Goal: Transaction & Acquisition: Purchase product/service

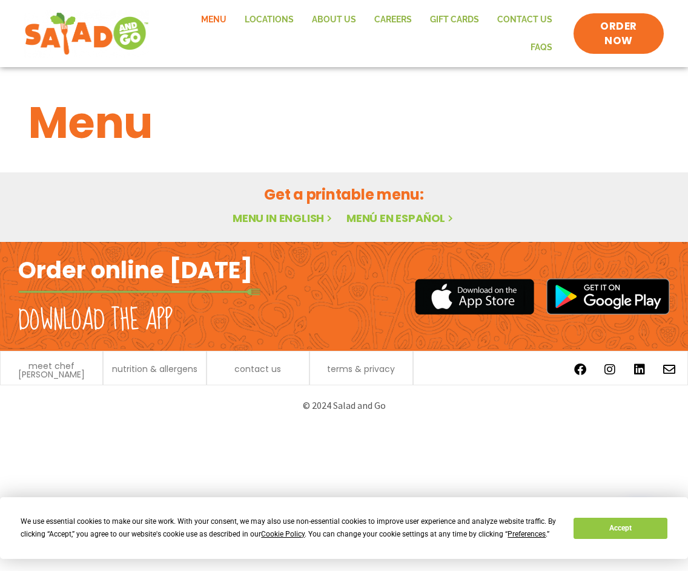
click at [274, 223] on link "Menu in English" at bounding box center [283, 218] width 102 height 15
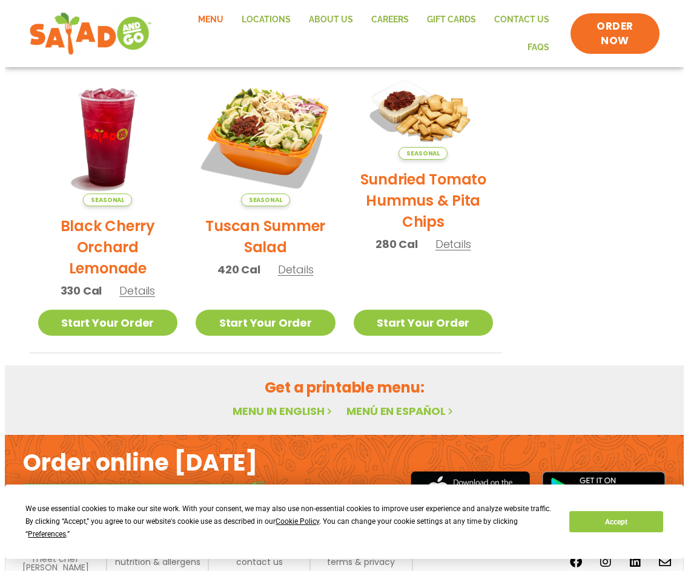
scroll to position [634, 0]
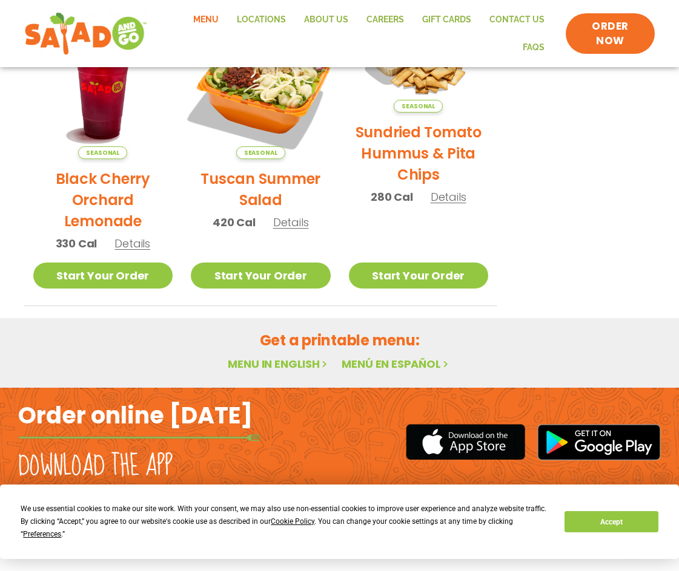
click at [269, 129] on img at bounding box center [261, 90] width 164 height 164
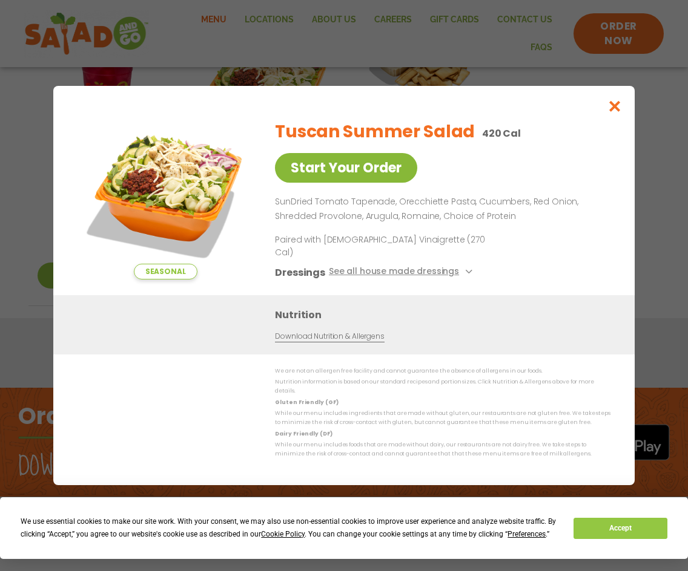
click at [374, 183] on link "Start Your Order" at bounding box center [346, 168] width 142 height 30
